Goal: Information Seeking & Learning: Learn about a topic

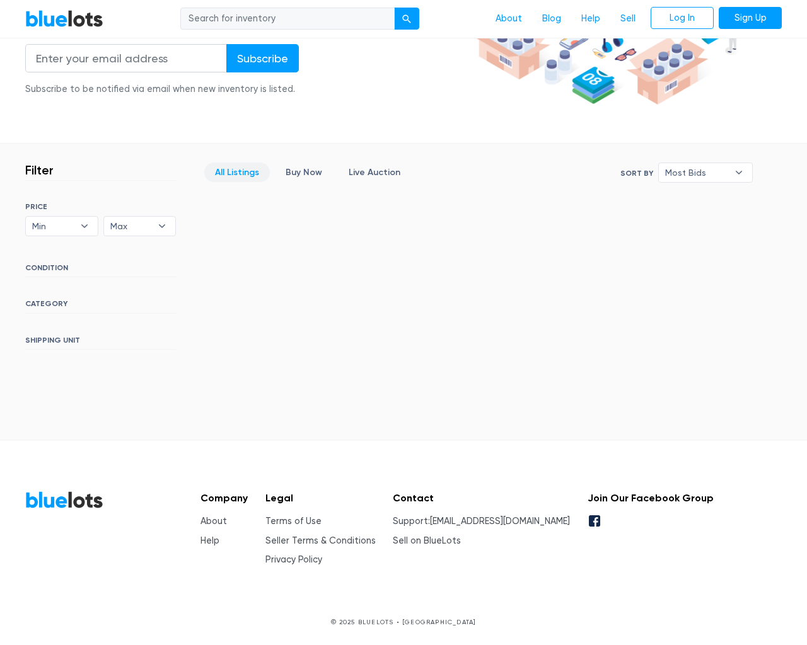
scroll to position [229, 0]
type input "the"
type input "[EMAIL_ADDRESS][DOMAIN_NAME]"
type input "e"
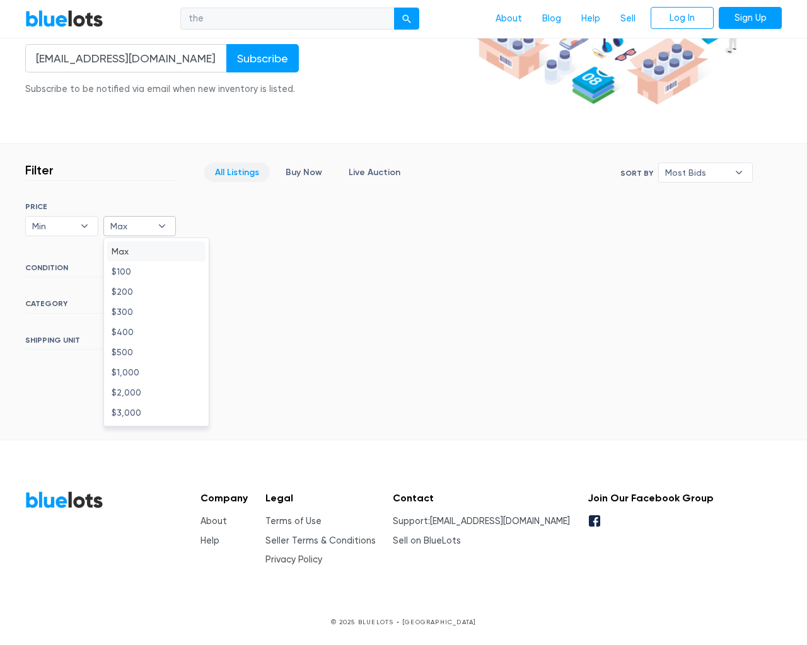
type input "e"
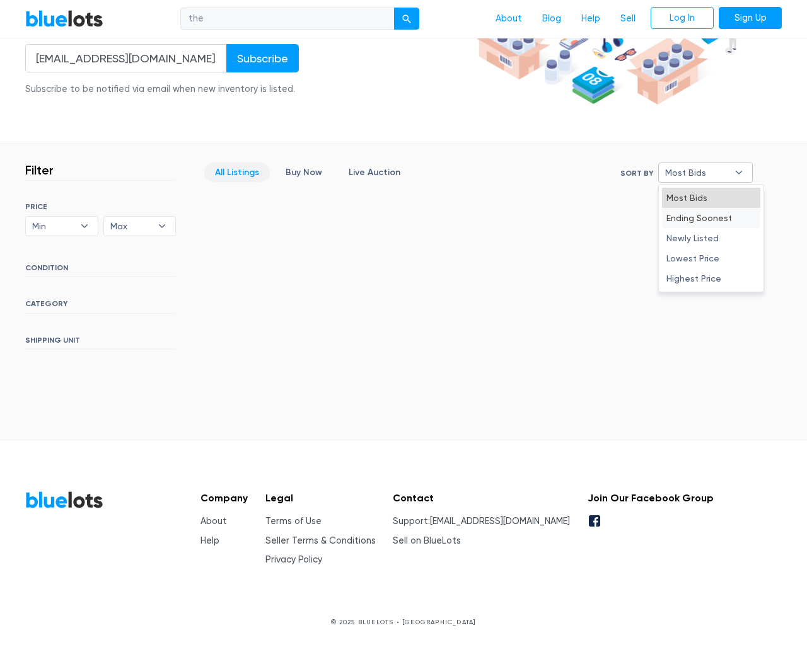
select select "10000"
select select "50000"
select select "ending_soonest"
select select "50000"
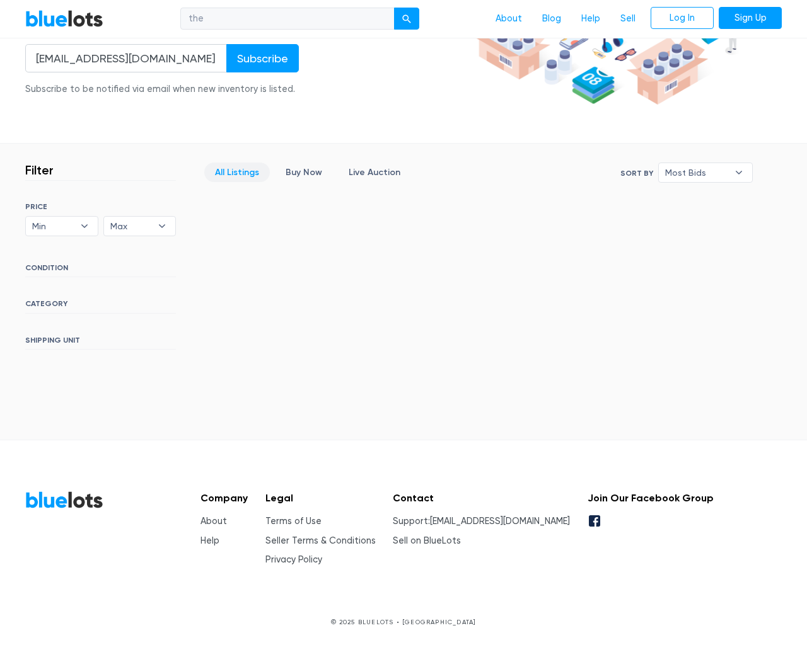
select select "highest_price"
